Goal: Obtain resource: Obtain resource

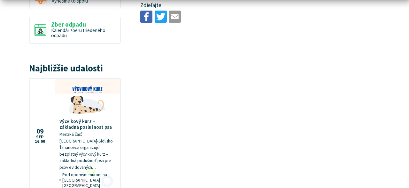
scroll to position [515, 0]
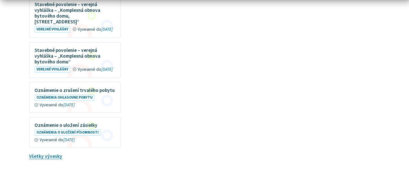
scroll to position [691, 0]
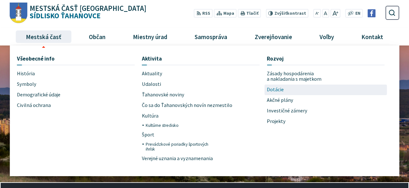
click at [279, 90] on span "Dotácie" at bounding box center [275, 89] width 17 height 11
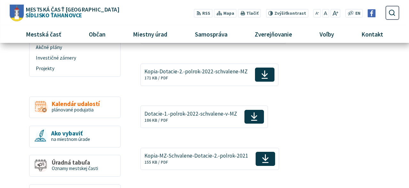
scroll to position [288, 0]
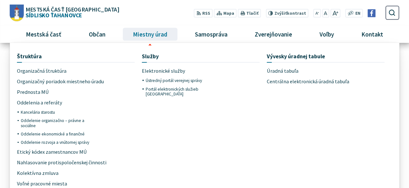
click at [158, 32] on span "Miestny úrad" at bounding box center [149, 34] width 39 height 17
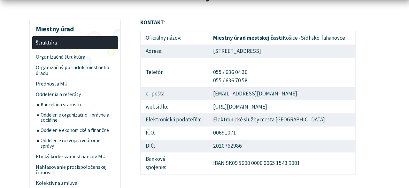
scroll to position [100, 0]
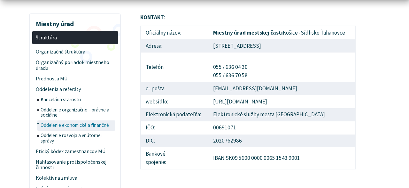
click at [74, 125] on span "Oddelenie ekonomické a finančné" at bounding box center [77, 125] width 73 height 10
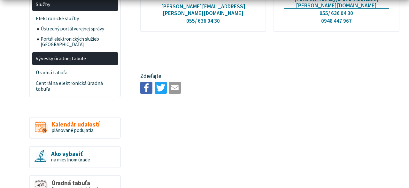
scroll to position [299, 0]
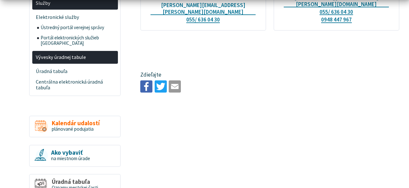
drag, startPoint x: 408, startPoint y: 187, endPoint x: 0, endPoint y: 3, distance: 447.2
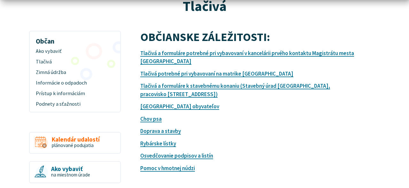
scroll to position [83, 0]
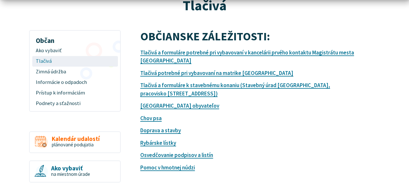
click at [43, 62] on span "Tlačivá" at bounding box center [75, 61] width 78 height 11
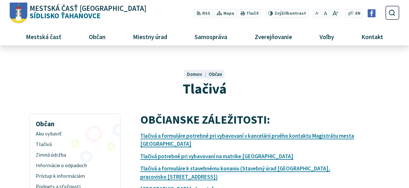
click at [43, 62] on div "Tlačivá Domov Občan Tlačivá" at bounding box center [204, 76] width 389 height 43
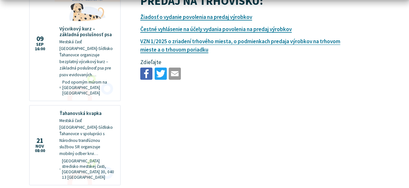
scroll to position [410, 0]
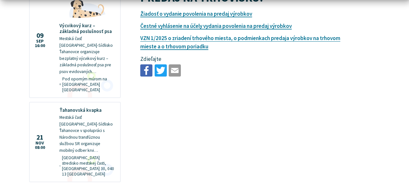
drag, startPoint x: 407, startPoint y: 186, endPoint x: 67, endPoint y: 56, distance: 363.8
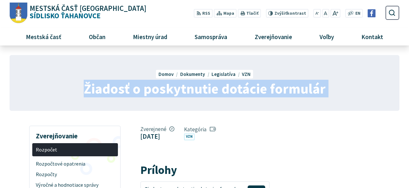
drag, startPoint x: 0, startPoint y: 0, endPoint x: 409, endPoint y: 133, distance: 429.6
click at [409, 133] on html "Na zabezpečenie funkčnosti a anonymnú analýzu návštevnosti táto webstránka ukla…" at bounding box center [204, 94] width 409 height 188
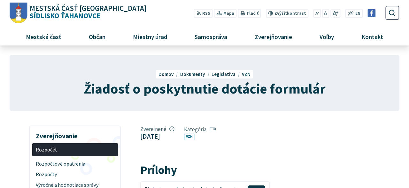
click at [244, 74] on span "VZN" at bounding box center [246, 74] width 9 height 6
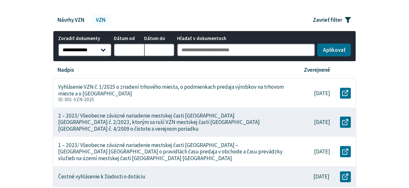
scroll to position [176, 0]
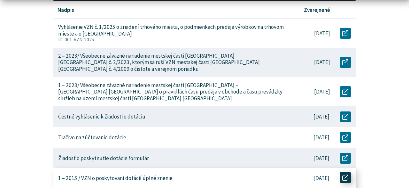
click at [345, 174] on use at bounding box center [345, 177] width 6 height 6
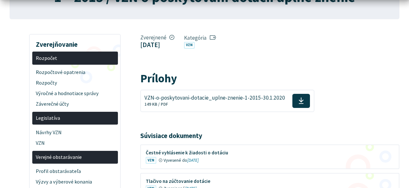
scroll to position [176, 0]
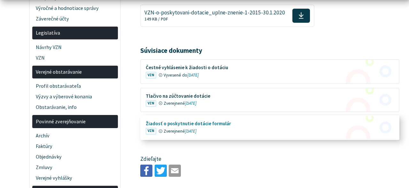
click at [196, 122] on figure at bounding box center [270, 127] width 258 height 23
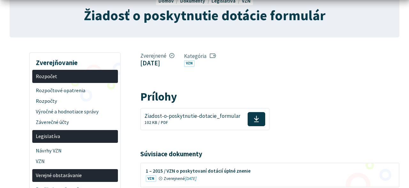
scroll to position [77, 0]
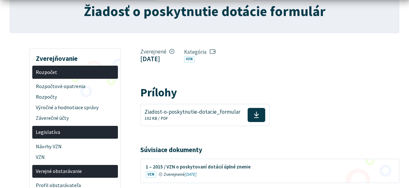
drag, startPoint x: 408, startPoint y: 185, endPoint x: 251, endPoint y: 115, distance: 171.9
click at [254, 115] on icon at bounding box center [256, 114] width 5 height 7
